Goal: Task Accomplishment & Management: Manage account settings

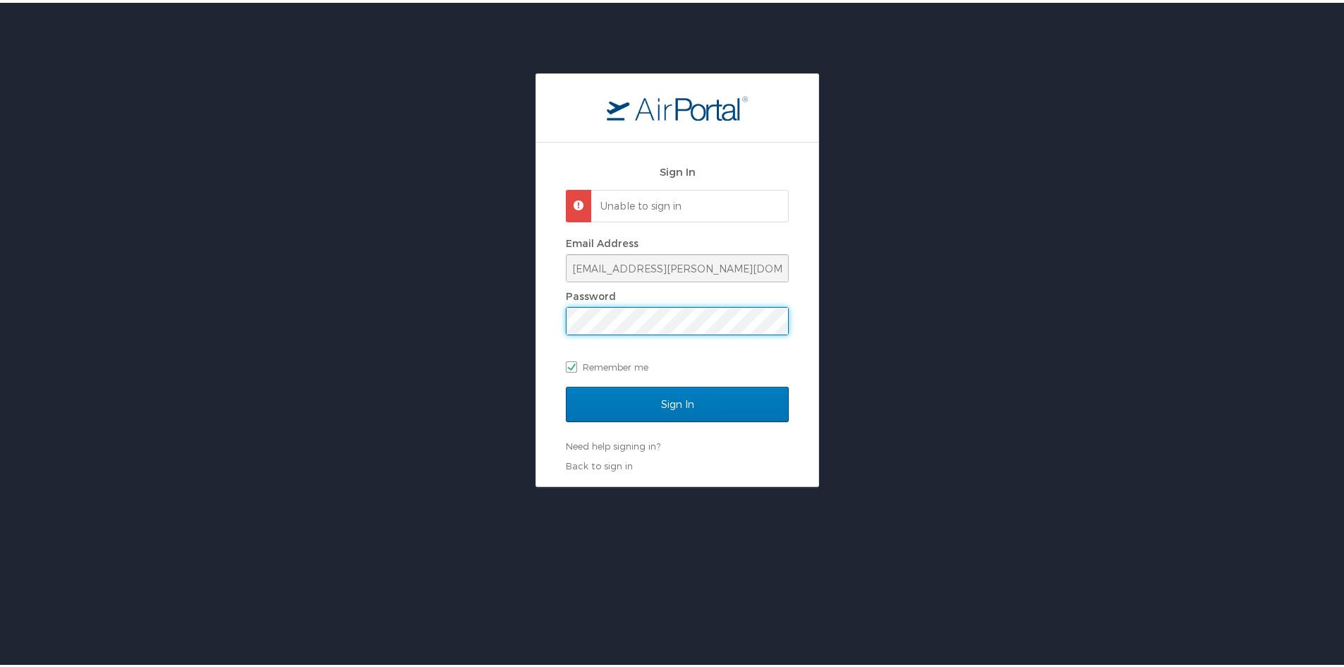
click at [520, 321] on div "Sign In Unable to sign in Email Address jcurole@nunez.edu Password Remember me …" at bounding box center [677, 277] width 1355 height 413
click at [566, 384] on input "Sign In" at bounding box center [677, 401] width 223 height 35
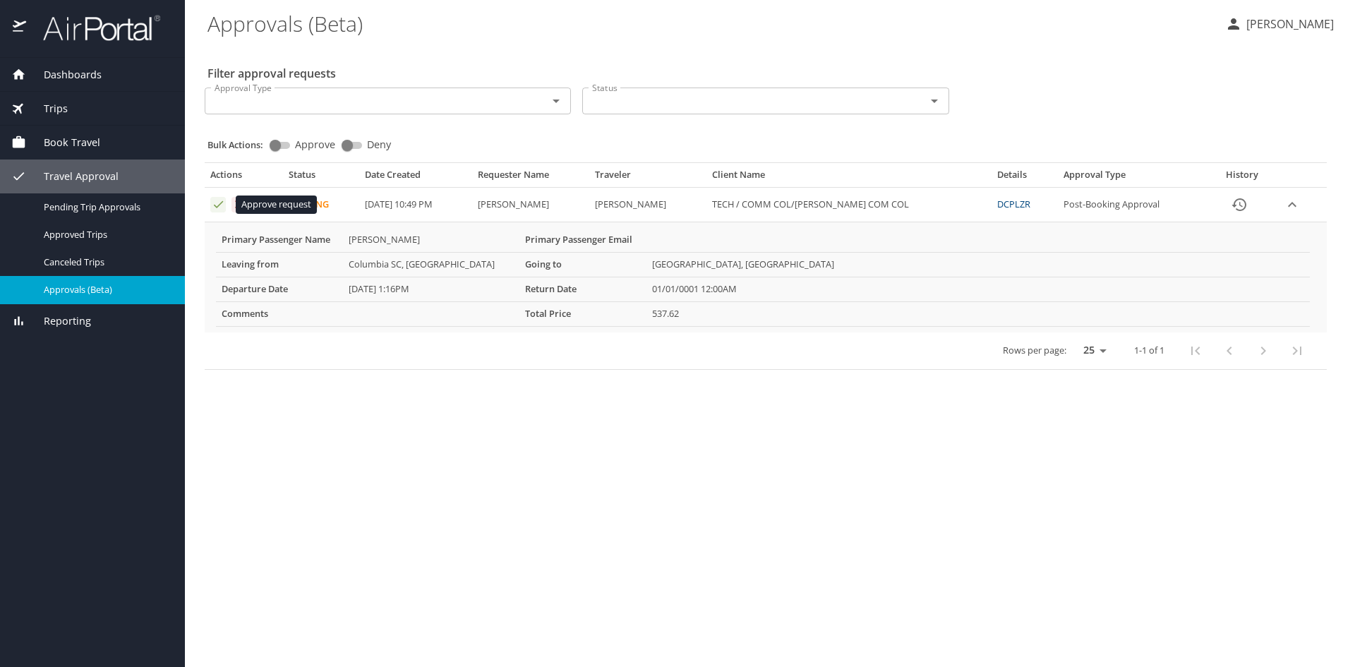
click at [218, 201] on icon "Approval table" at bounding box center [218, 204] width 13 height 13
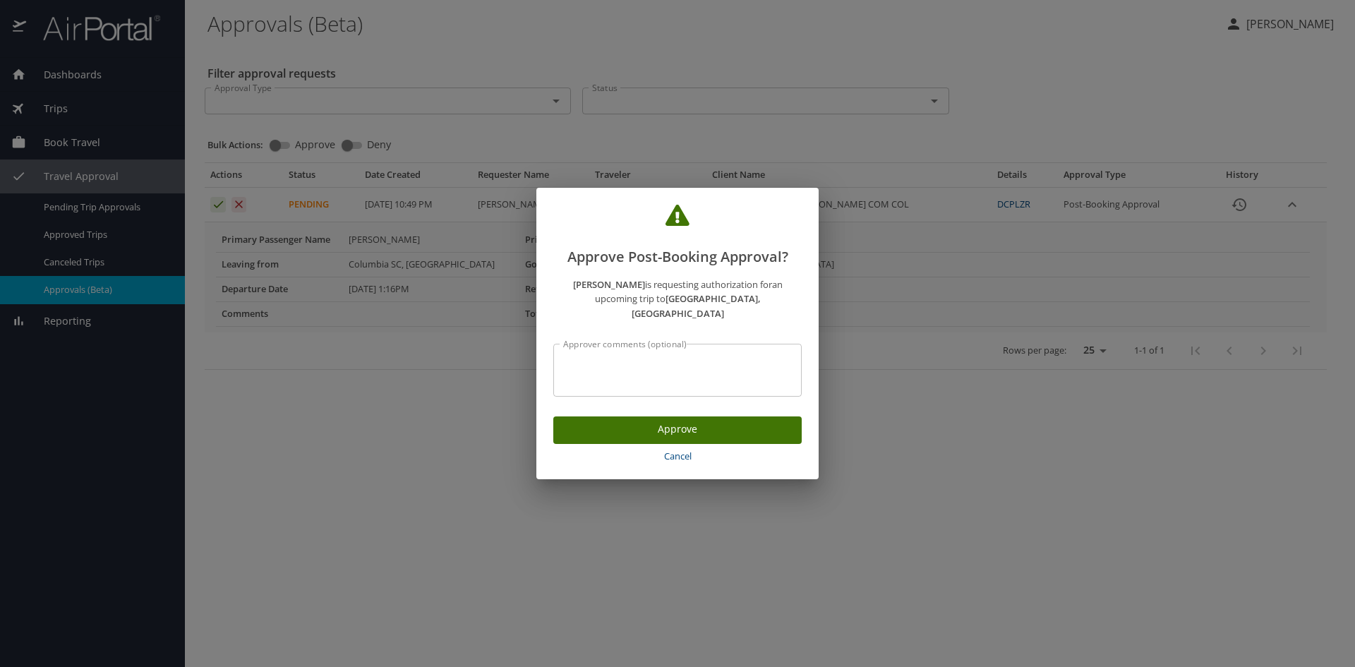
click at [670, 423] on span "Approve" at bounding box center [677, 430] width 226 height 18
